Goal: Complete application form

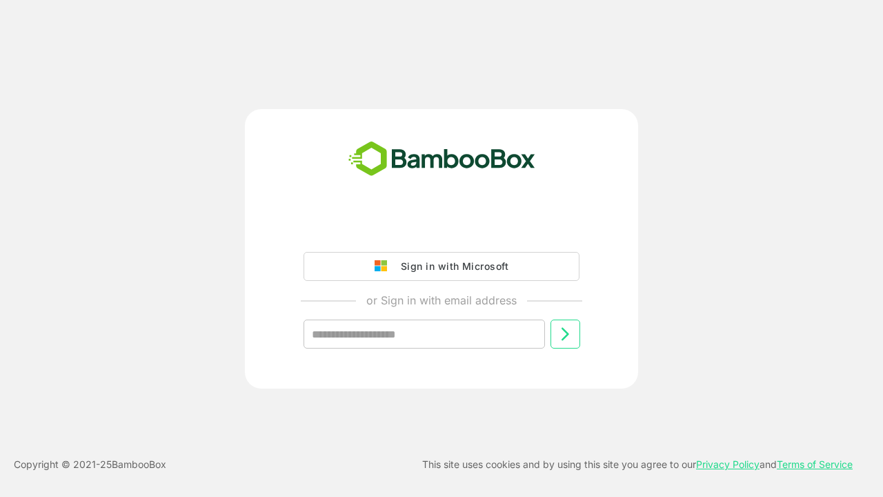
type input "**********"
click at [565, 334] on icon at bounding box center [565, 334] width 17 height 17
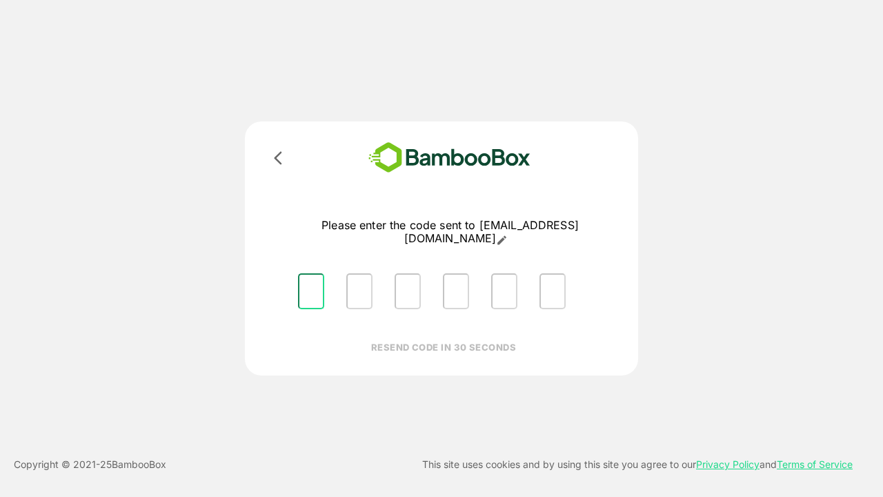
type input "*"
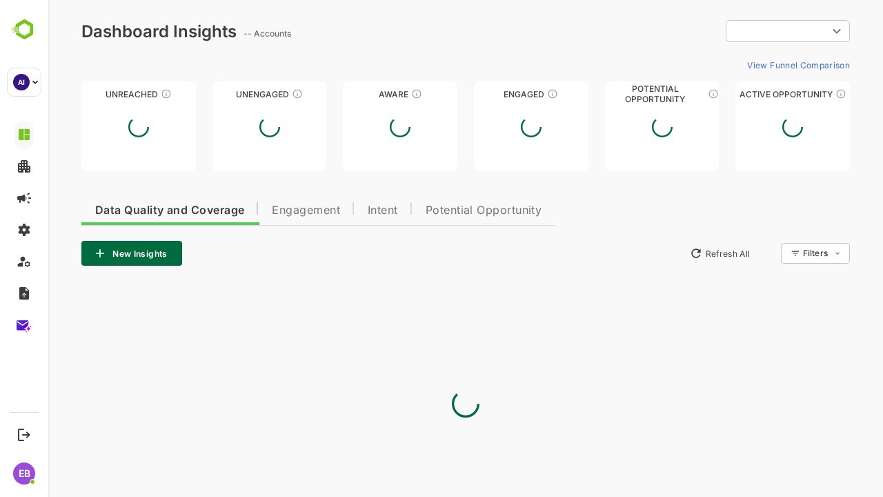
type input "**********"
